Goal: Task Accomplishment & Management: Manage account settings

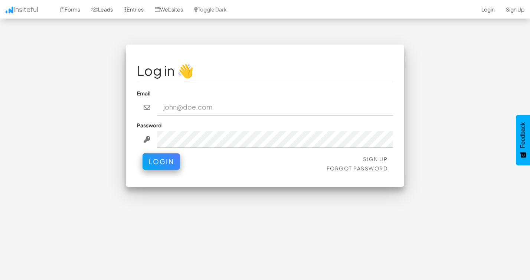
click at [197, 106] on input "email" at bounding box center [275, 107] width 236 height 17
type input "[EMAIL_ADDRESS][DOMAIN_NAME]"
click at [201, 130] on div "Password" at bounding box center [265, 134] width 256 height 26
click at [143, 153] on button "Login" at bounding box center [161, 161] width 37 height 16
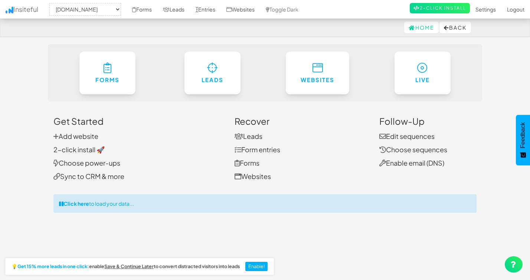
select select "2428"
click at [151, 10] on link "Forms" at bounding box center [142, 9] width 31 height 19
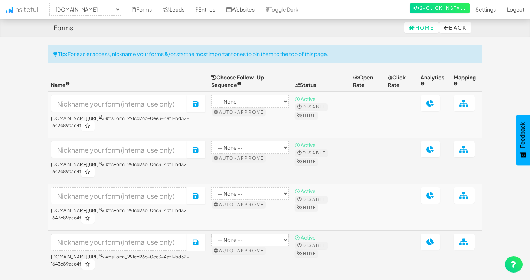
select select "2428"
click at [22, 12] on link "Insiteful" at bounding box center [22, 9] width 44 height 19
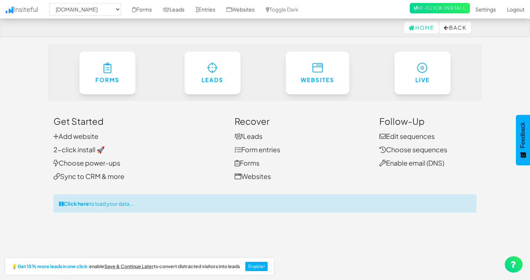
select select "2428"
click at [93, 137] on link "Add website" at bounding box center [75, 136] width 45 height 9
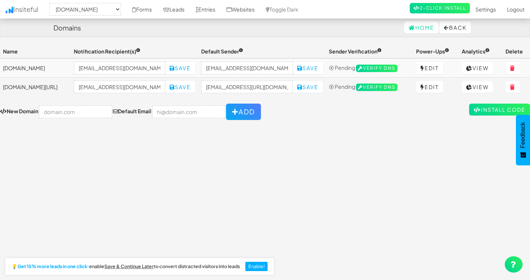
select select "2428"
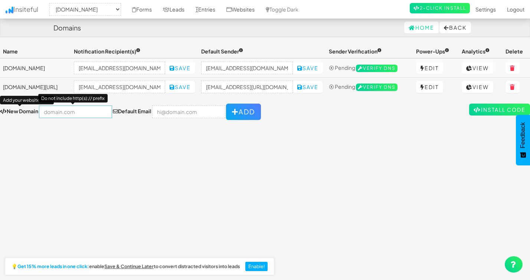
click at [62, 114] on input "text" at bounding box center [75, 111] width 73 height 13
paste input "https://lakesidesurfaces.com/envi/?gad_source=1"
type input "[DOMAIN_NAME][URL]"
click at [171, 115] on input "email" at bounding box center [188, 111] width 73 height 13
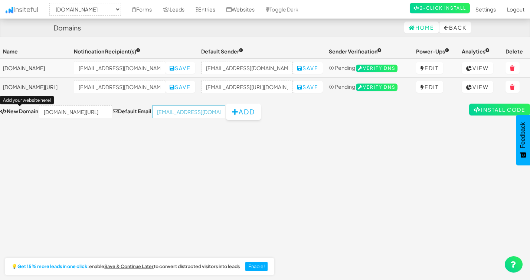
type input "[EMAIL_ADDRESS][DOMAIN_NAME]"
click at [241, 114] on button "Add" at bounding box center [243, 112] width 35 height 16
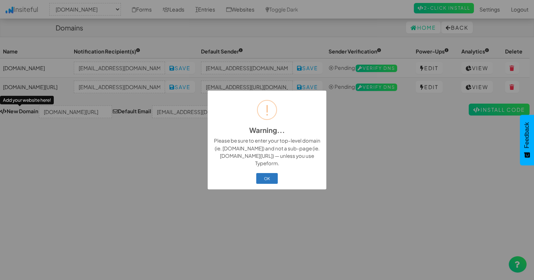
click at [260, 181] on button "OK" at bounding box center [267, 178] width 22 height 10
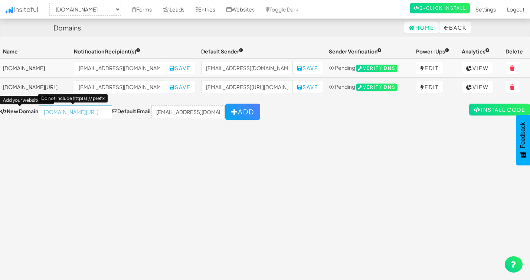
click at [82, 111] on input "[DOMAIN_NAME][URL]" at bounding box center [75, 111] width 73 height 13
click at [114, 149] on div "Toggle navigation Insiteful -- None -- lakesidesurfaces.com/free-samples/ lakes…" at bounding box center [265, 164] width 530 height 238
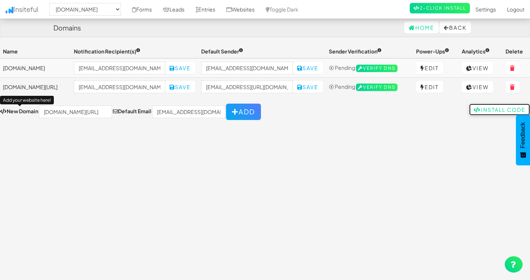
click at [490, 108] on link "Install Code" at bounding box center [499, 110] width 61 height 12
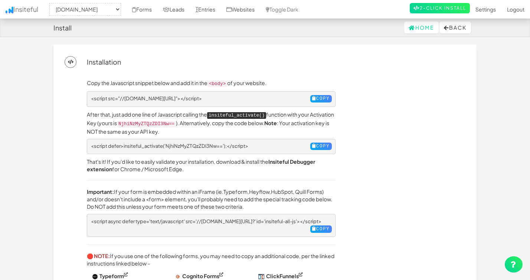
select select "2428"
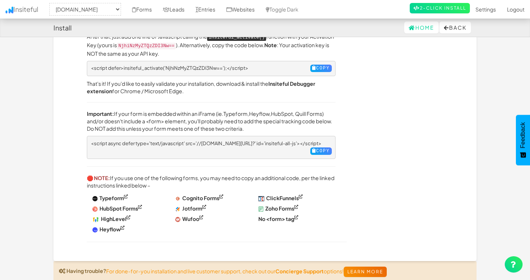
scroll to position [103, 0]
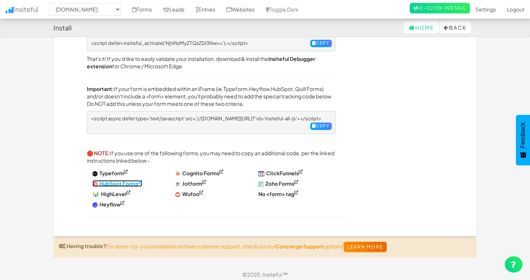
click at [141, 180] on sup at bounding box center [140, 182] width 4 height 4
click at [211, 9] on link "Entries" at bounding box center [205, 9] width 31 height 19
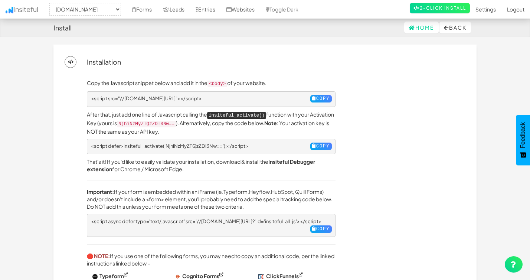
select select "2428"
drag, startPoint x: 200, startPoint y: 120, endPoint x: 144, endPoint y: 121, distance: 56.8
click at [144, 121] on code "NjhiNzMyZTQzZDI3Nw==" at bounding box center [146, 124] width 59 height 7
copy code "NjhiNzMyZTQzZDI3Nw=="
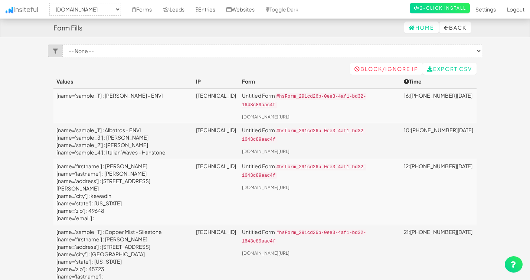
select select "2428"
click at [150, 9] on link "Forms" at bounding box center [142, 9] width 31 height 19
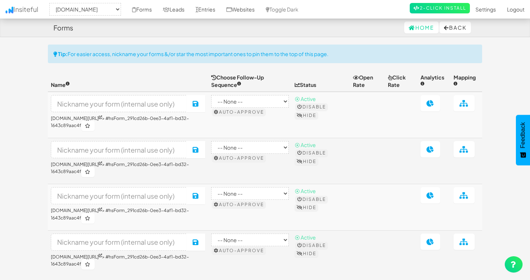
select select "2428"
click at [27, 9] on link "Insiteful" at bounding box center [22, 9] width 44 height 19
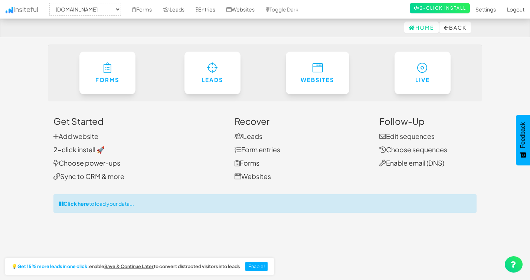
select select "2428"
click at [87, 135] on link "Add website" at bounding box center [75, 136] width 45 height 9
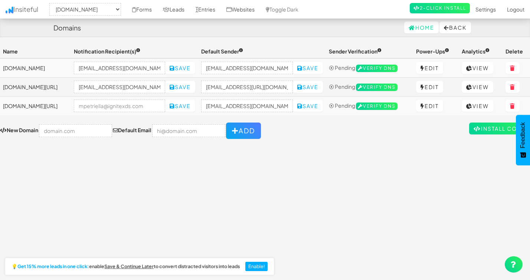
select select "2428"
click at [103, 204] on div "Toggle navigation Insiteful -- None -- lakesidesurfaces.com/envi/?gad_source=1 …" at bounding box center [265, 164] width 530 height 238
click at [158, 103] on input "email" at bounding box center [120, 105] width 92 height 13
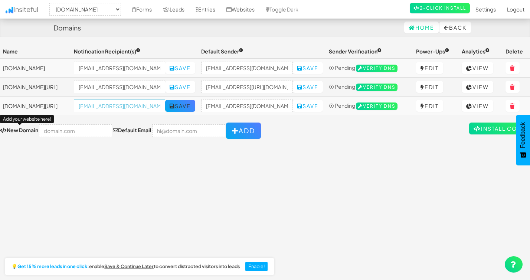
type input "info@ignitexds.com"
click at [195, 108] on button "Save" at bounding box center [180, 106] width 30 height 12
click at [270, 108] on input "[EMAIL_ADDRESS][DOMAIN_NAME]" at bounding box center [247, 105] width 92 height 13
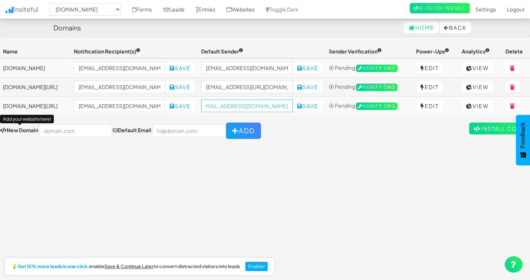
scroll to position [0, 18]
type input "[EMAIL_ADDRESS][DOMAIN_NAME]"
click at [319, 107] on button "Save" at bounding box center [308, 106] width 30 height 12
click at [485, 83] on link "View" at bounding box center [478, 87] width 32 height 12
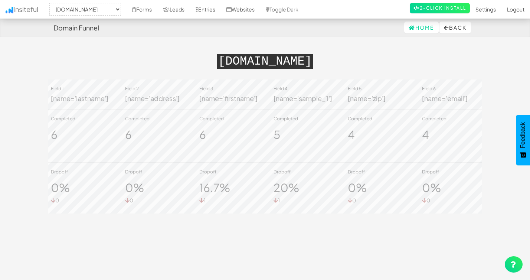
select select "2428"
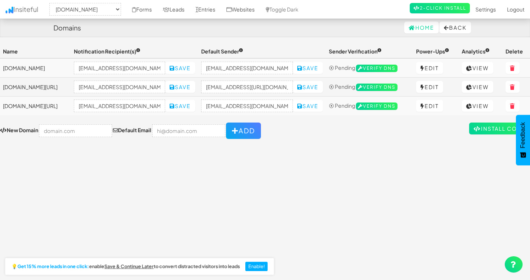
select select "2428"
click at [481, 108] on link "View" at bounding box center [478, 106] width 32 height 12
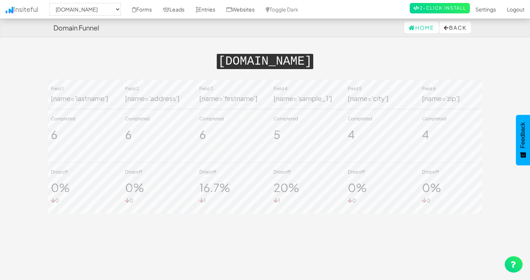
select select "2428"
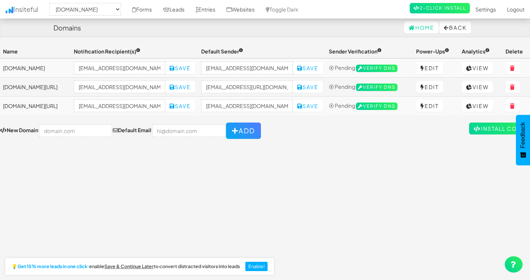
select select "2428"
click at [484, 66] on link "View" at bounding box center [478, 68] width 32 height 12
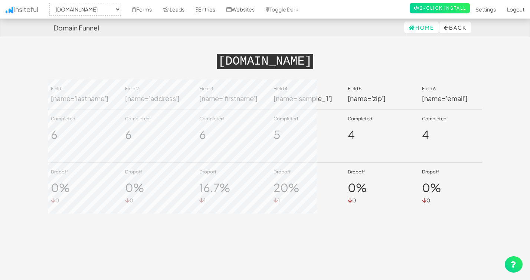
select select "2428"
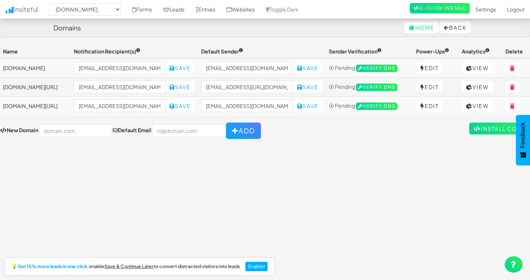
select select "2428"
click at [348, 195] on div "Toggle navigation Insiteful -- None -- [DOMAIN_NAME][URL] [DOMAIN_NAME][URL] [D…" at bounding box center [265, 164] width 530 height 238
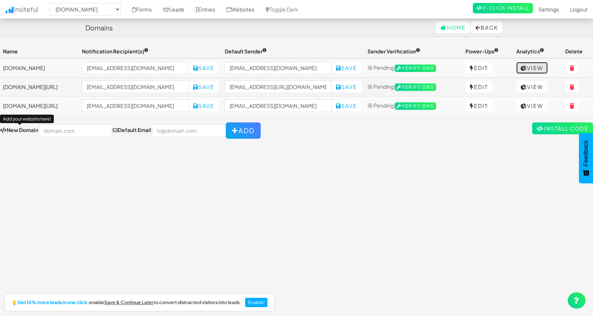
click at [530, 68] on link "View" at bounding box center [533, 68] width 32 height 12
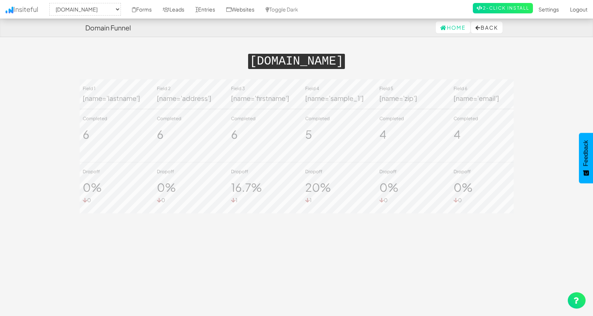
select select "2428"
click at [302, 280] on div "Toggle navigation Insiteful -- None -- [DOMAIN_NAME][URL] [DOMAIN_NAME][URL] [D…" at bounding box center [297, 179] width 434 height 269
click at [219, 10] on link "Entries" at bounding box center [205, 9] width 31 height 19
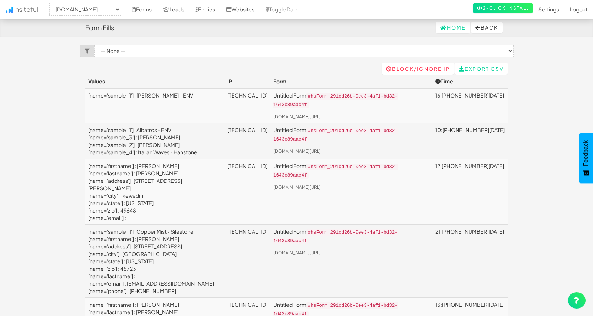
select select "2428"
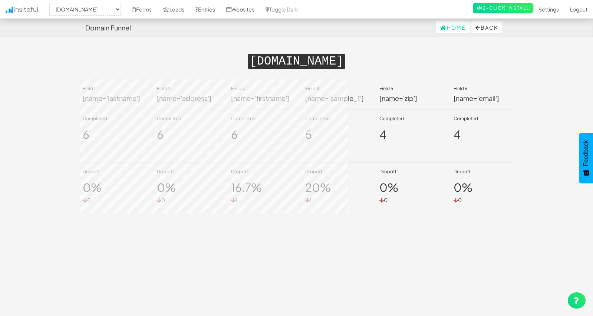
select select "2428"
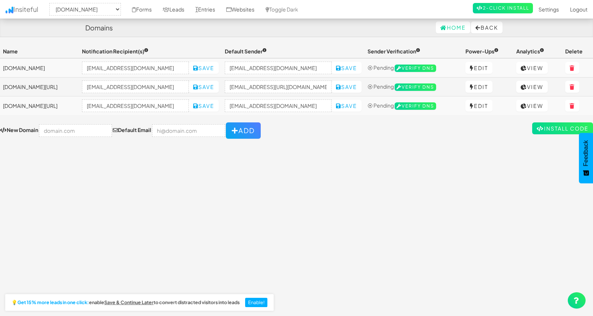
select select "2428"
click at [577, 299] on icon at bounding box center [577, 300] width 6 height 7
